Goal: Task Accomplishment & Management: Use online tool/utility

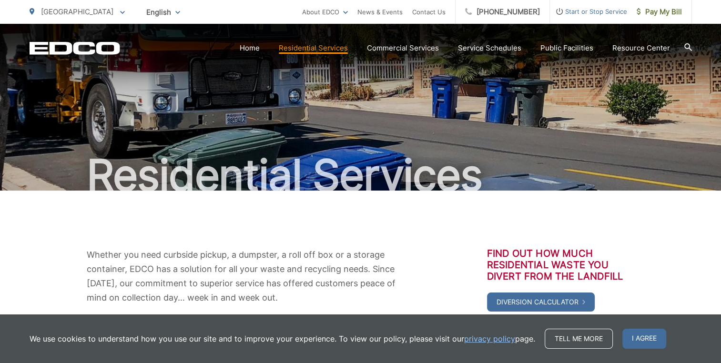
click at [643, 337] on span "I agree" at bounding box center [645, 339] width 44 height 20
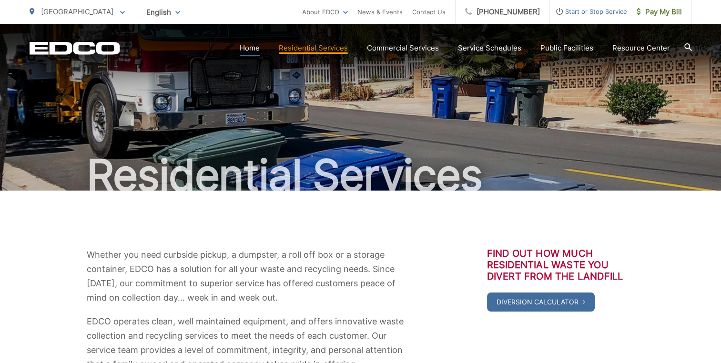
click at [251, 50] on link "Home" at bounding box center [250, 47] width 20 height 11
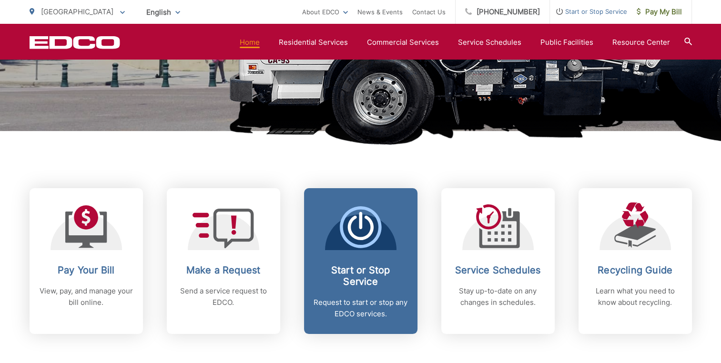
scroll to position [334, 0]
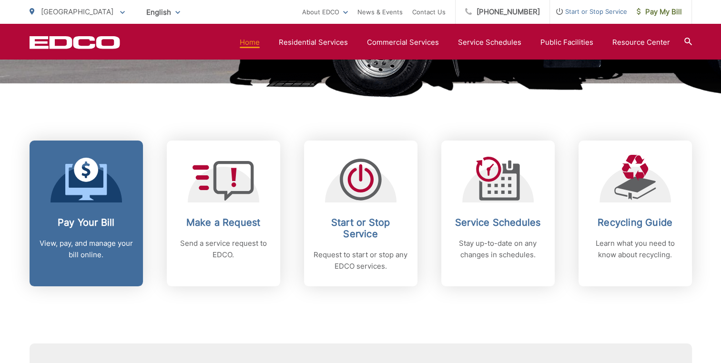
click at [100, 222] on h2 "Pay Your Bill" at bounding box center [86, 222] width 94 height 11
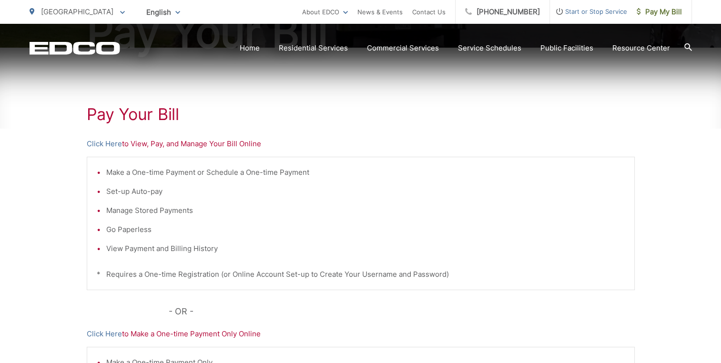
scroll to position [238, 0]
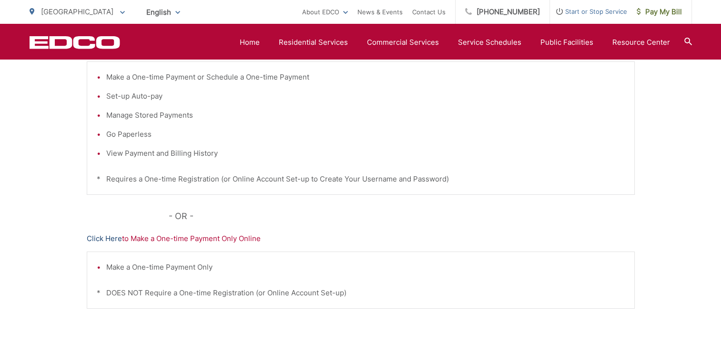
click at [101, 238] on link "Click Here" at bounding box center [104, 238] width 35 height 11
